Goal: Browse casually

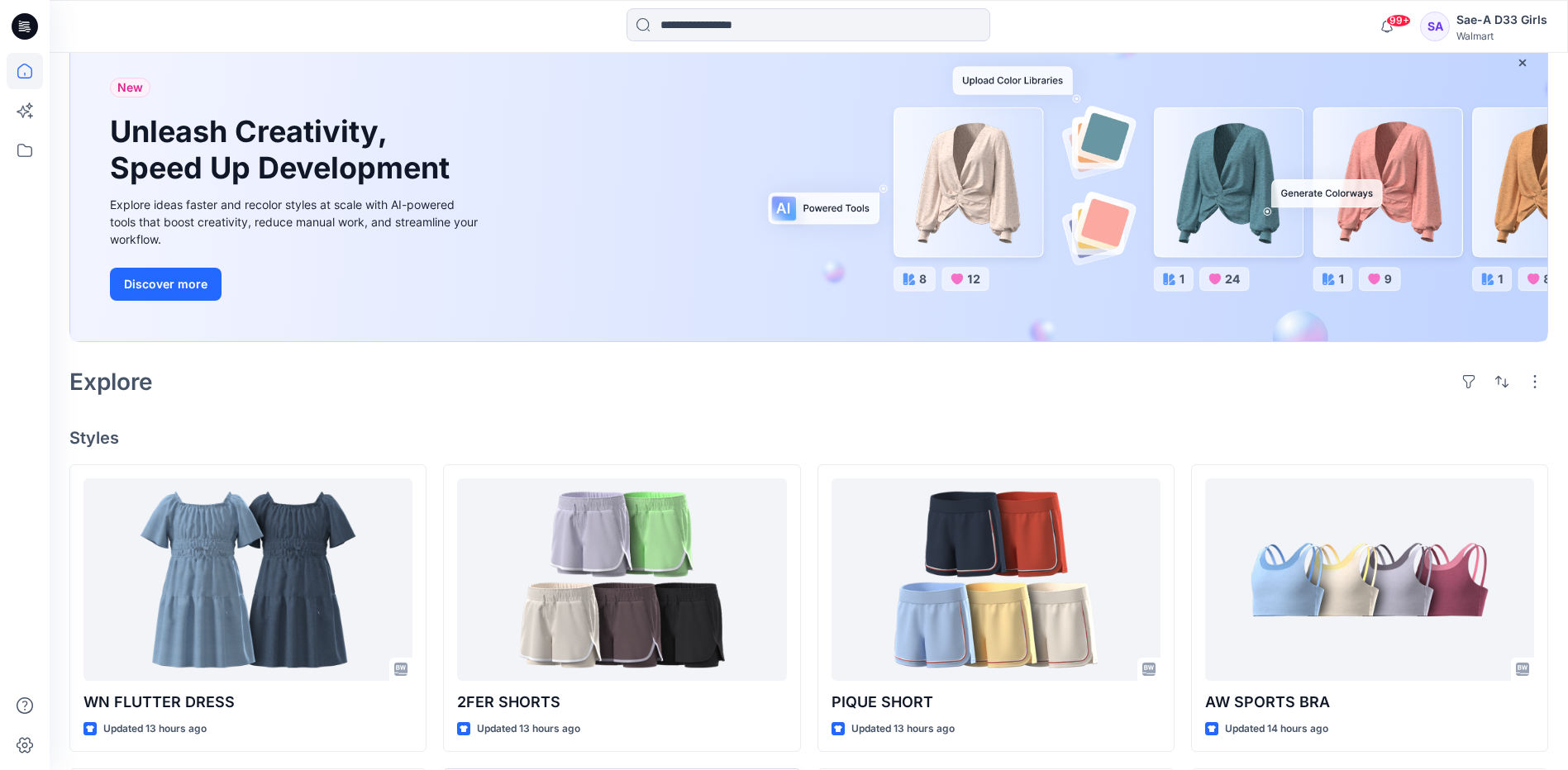
scroll to position [495, 0]
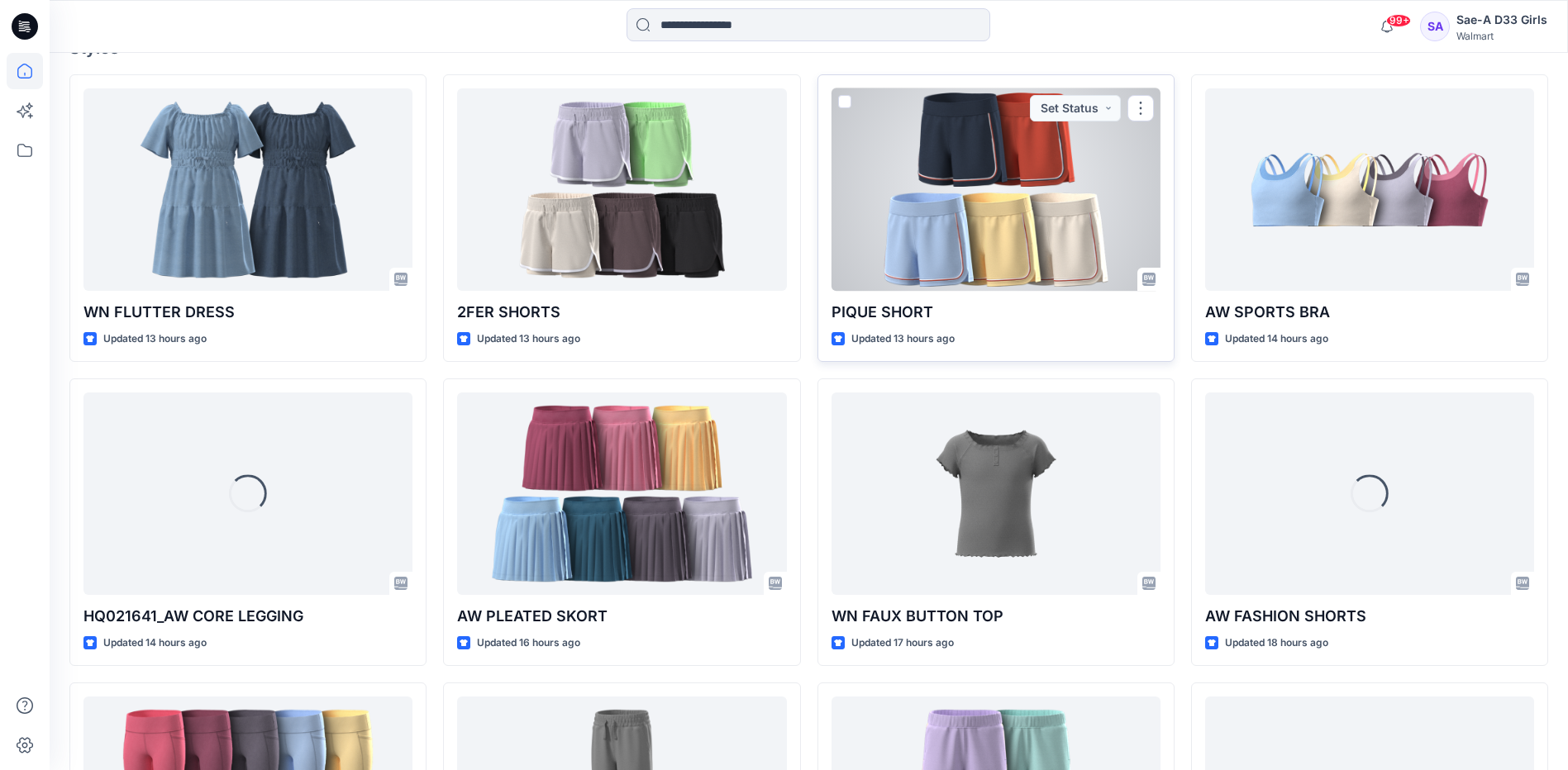
click at [1052, 212] on div at bounding box center [996, 189] width 329 height 203
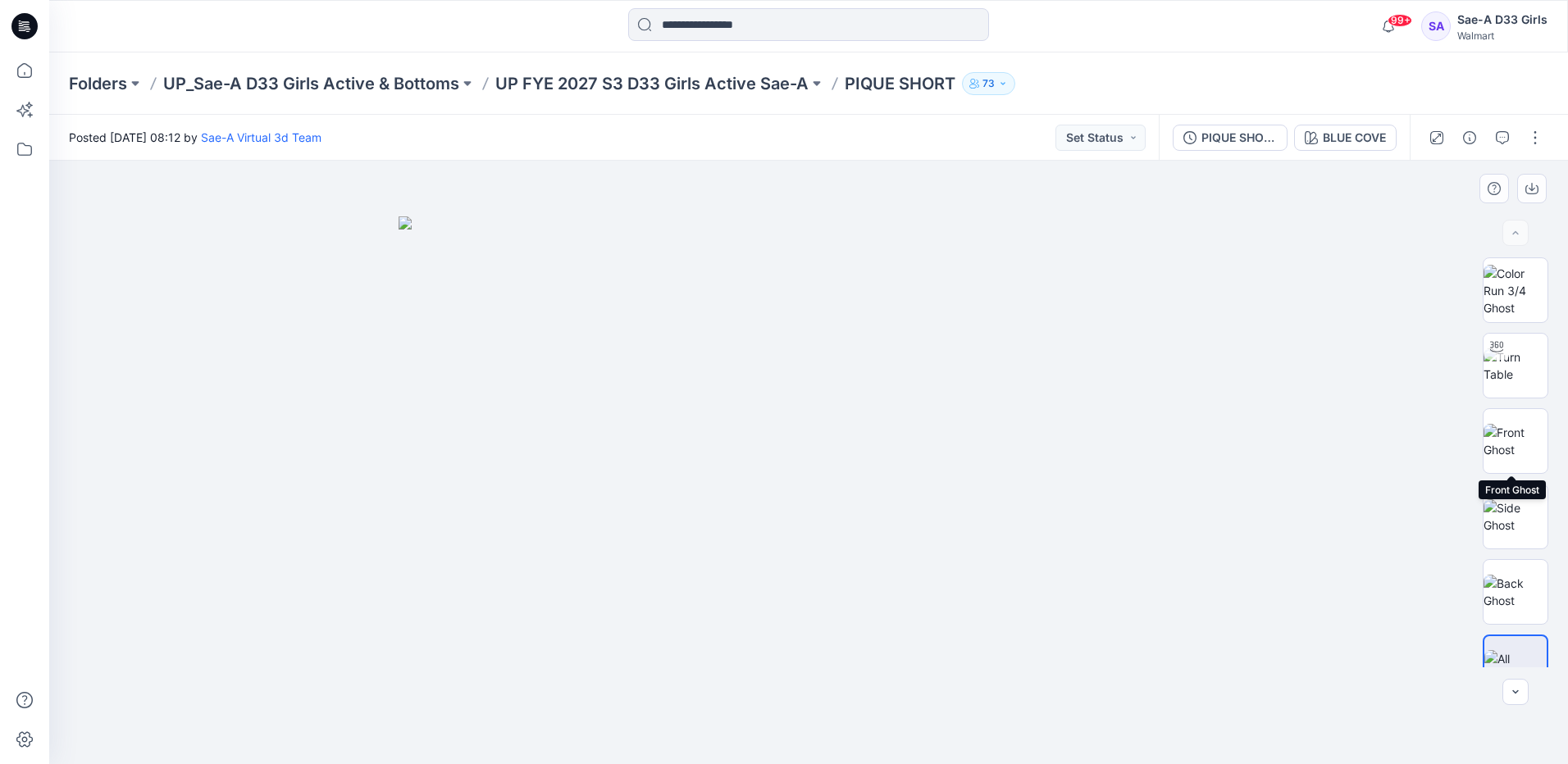
drag, startPoint x: 1525, startPoint y: 446, endPoint x: 1093, endPoint y: 623, distance: 466.9
click at [1525, 446] on img at bounding box center [1515, 440] width 64 height 34
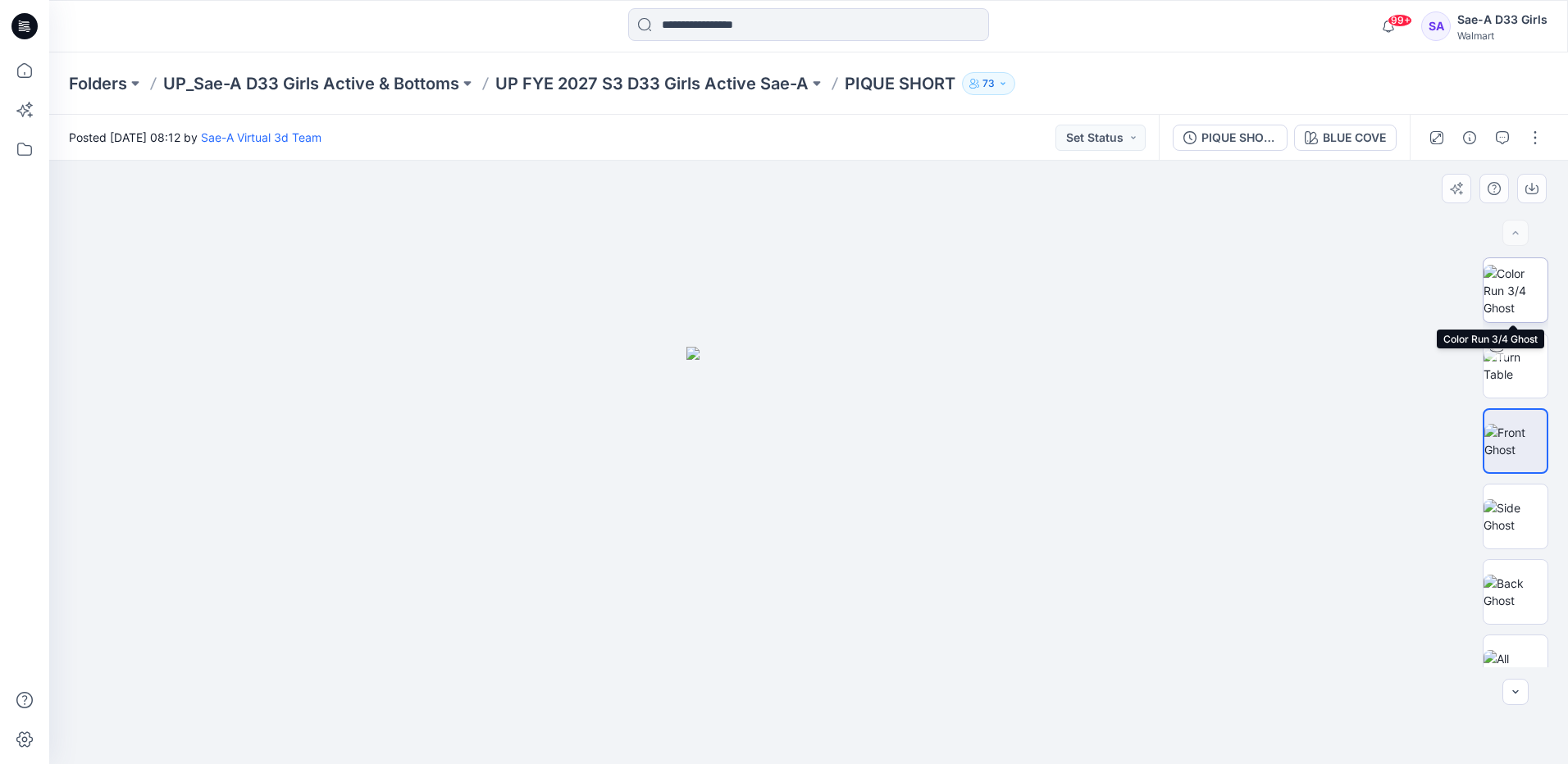
click at [1513, 299] on img at bounding box center [1515, 289] width 64 height 51
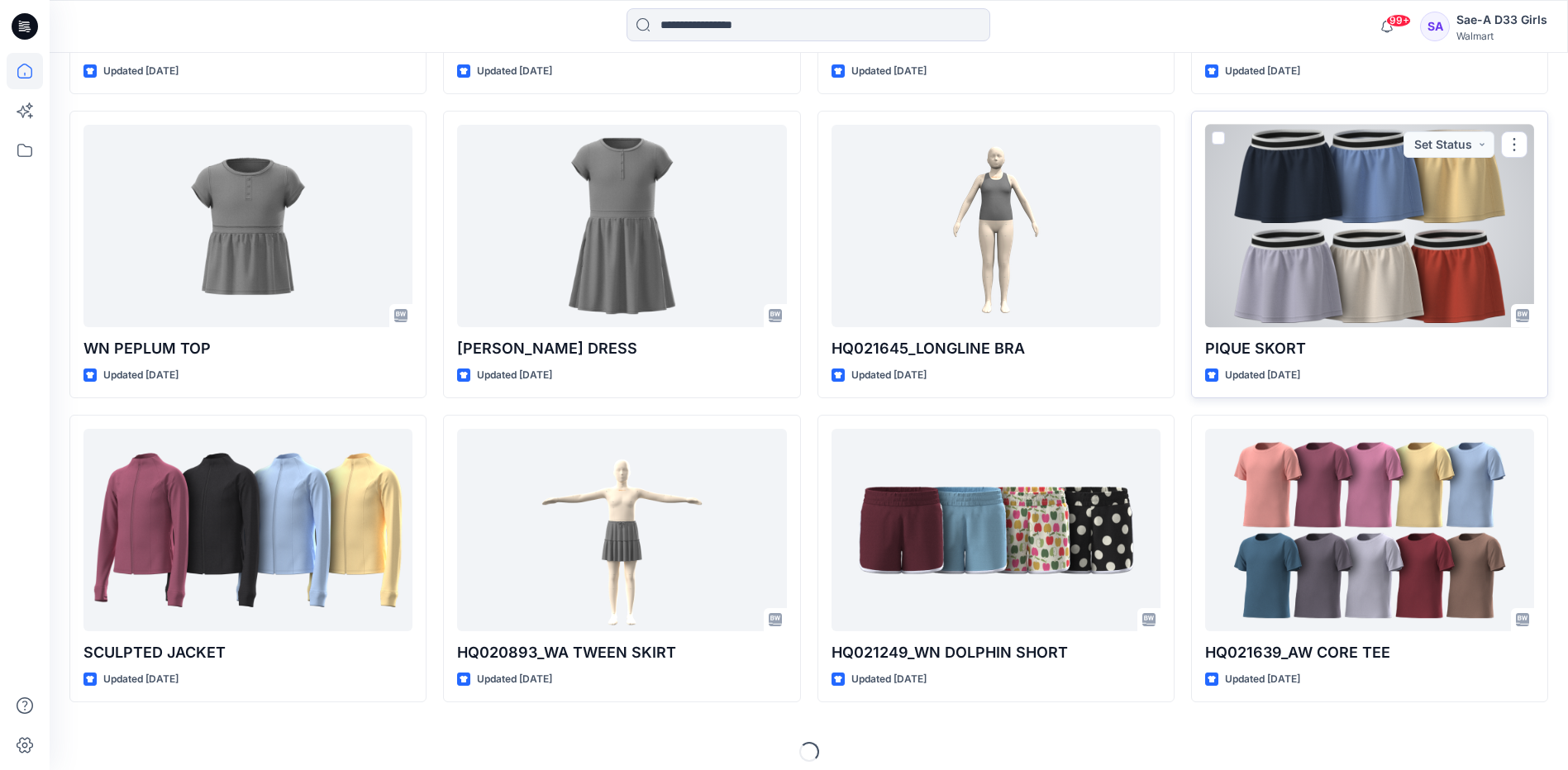
scroll to position [1686, 0]
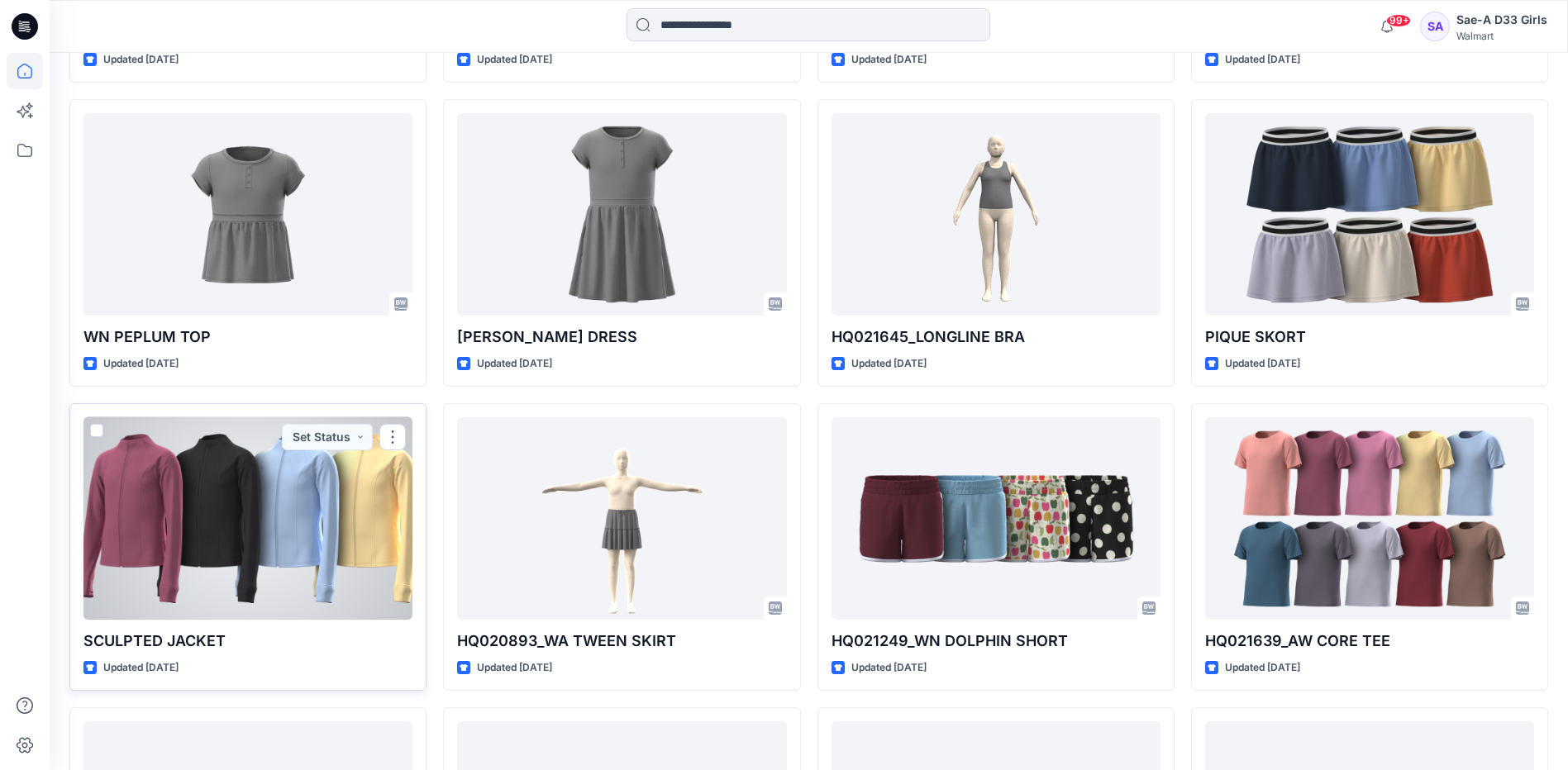
click at [299, 522] on div at bounding box center [248, 519] width 329 height 203
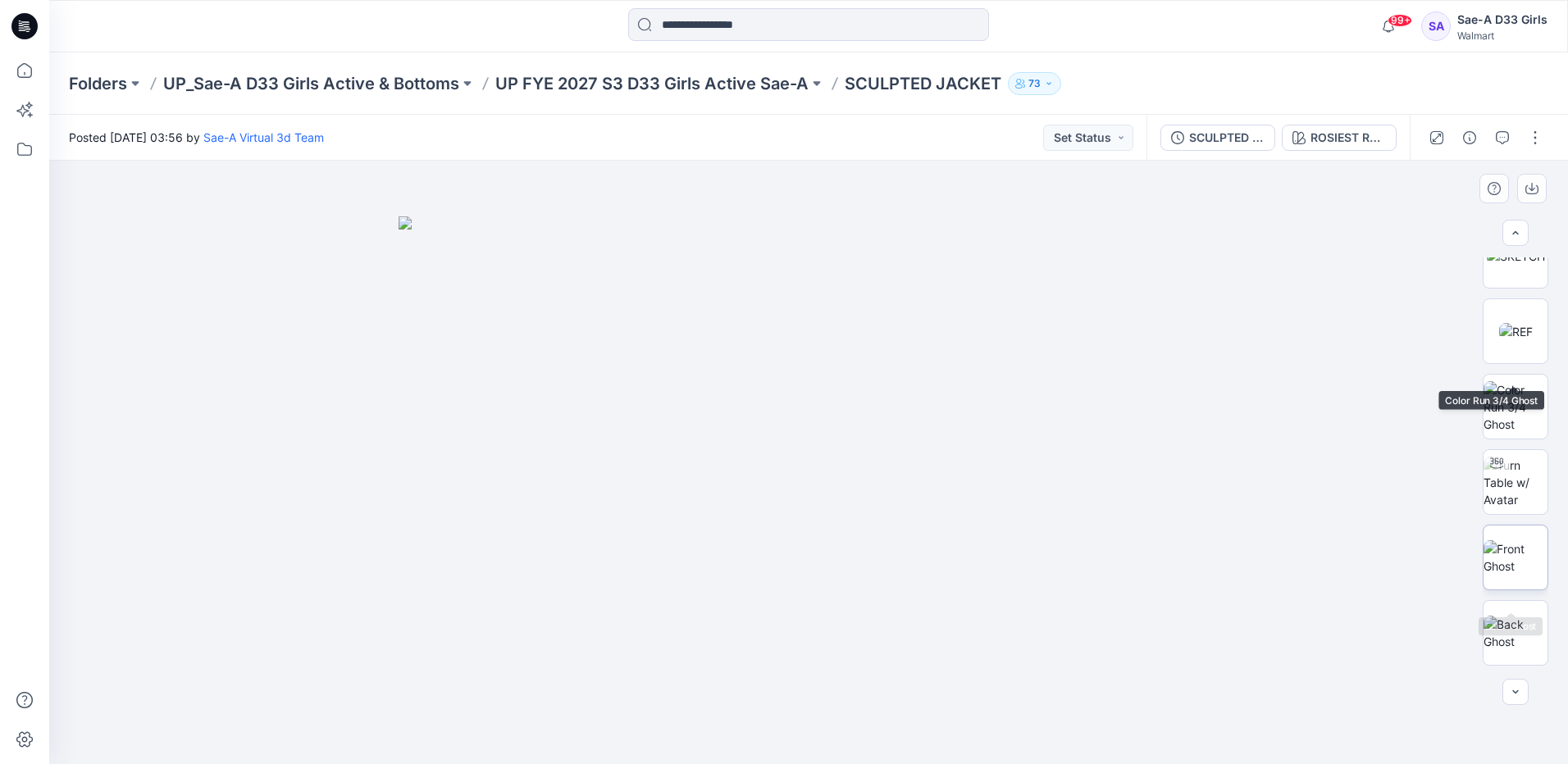
scroll to position [246, 0]
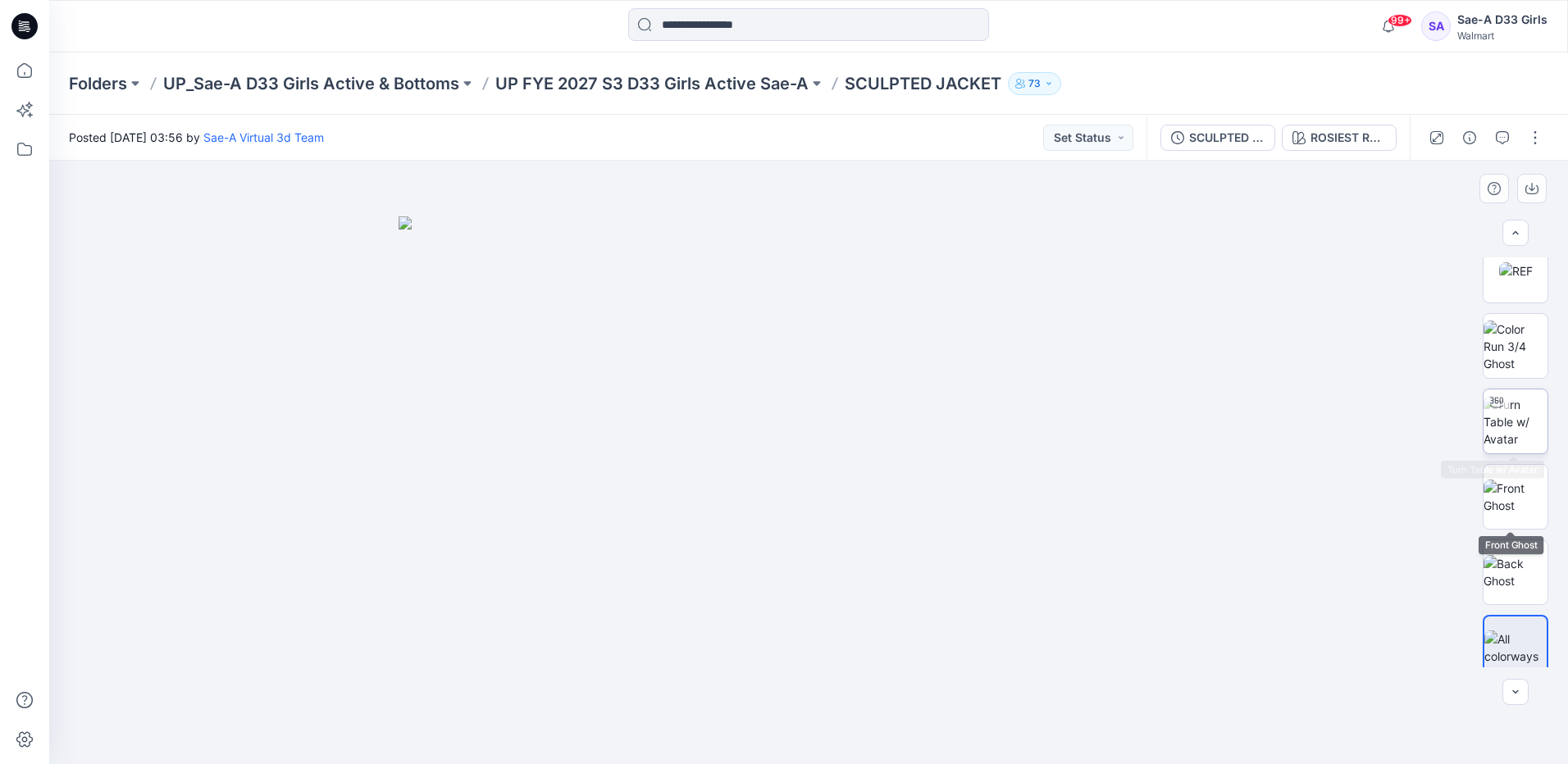
click at [1518, 442] on img at bounding box center [1515, 421] width 64 height 51
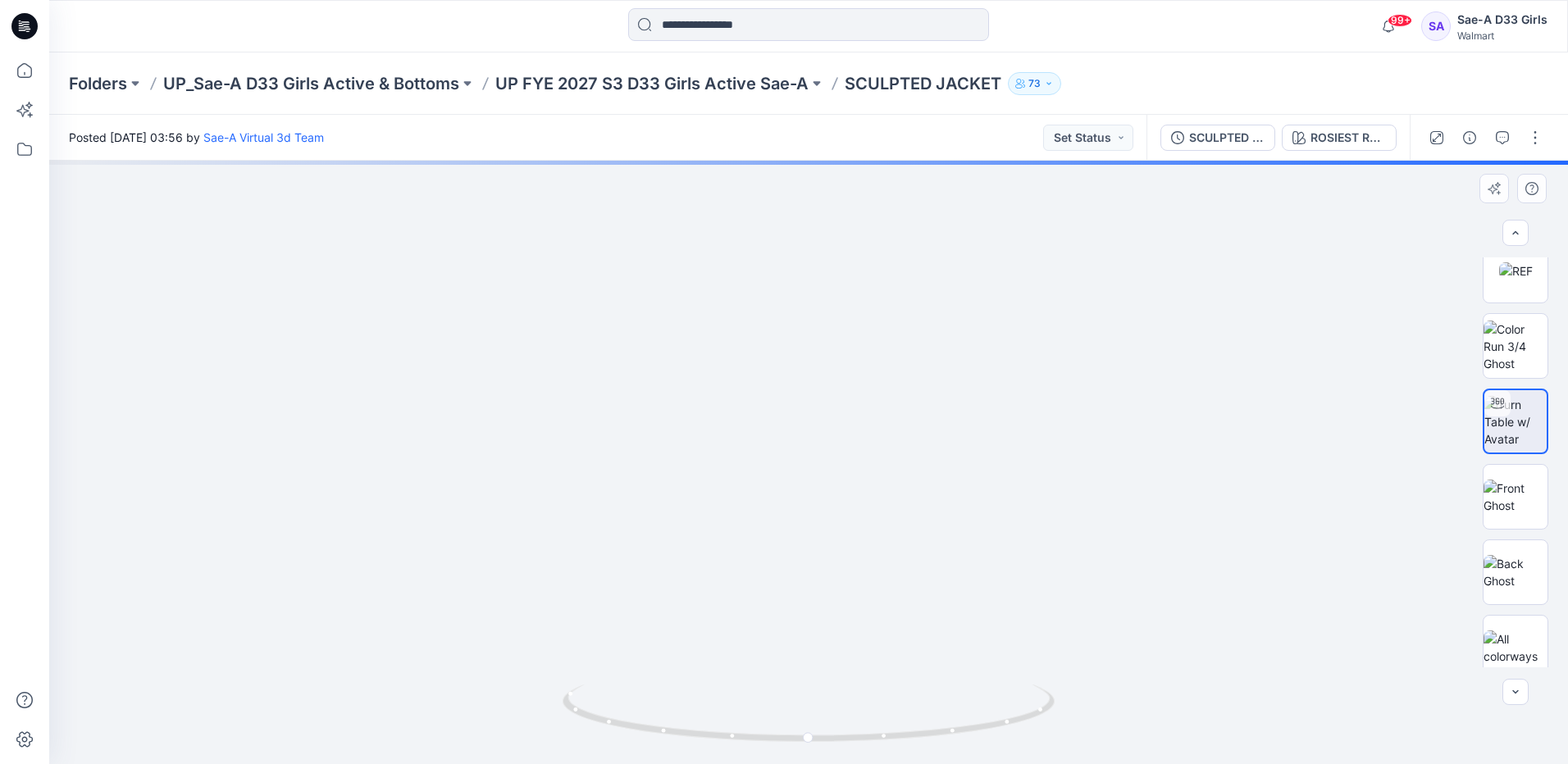
drag, startPoint x: 869, startPoint y: 409, endPoint x: 867, endPoint y: 456, distance: 47.0
click at [872, 463] on img at bounding box center [809, 431] width 829 height 666
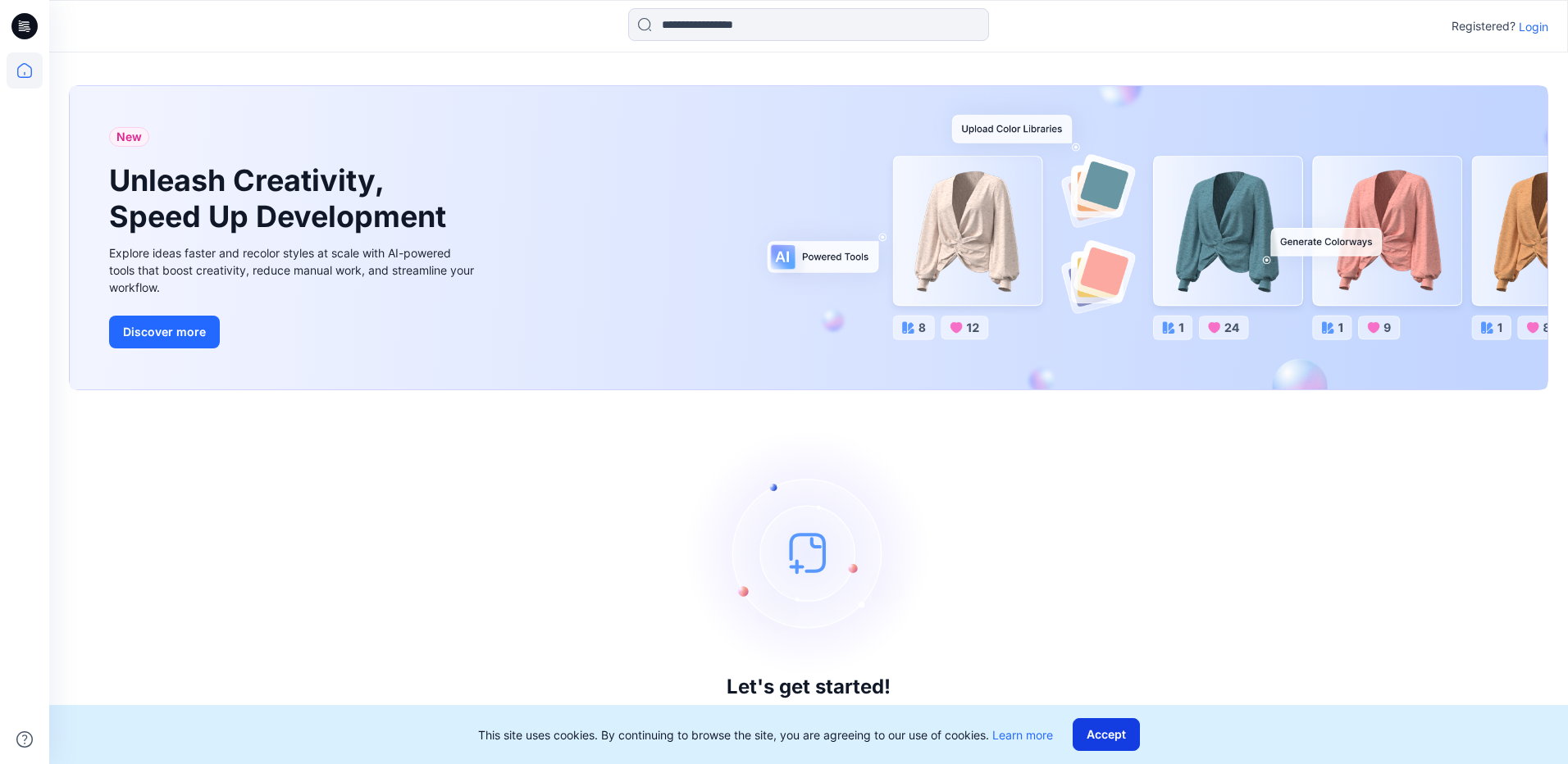
click at [1103, 728] on button "Accept" at bounding box center [1106, 734] width 67 height 33
